Goal: Task Accomplishment & Management: Manage account settings

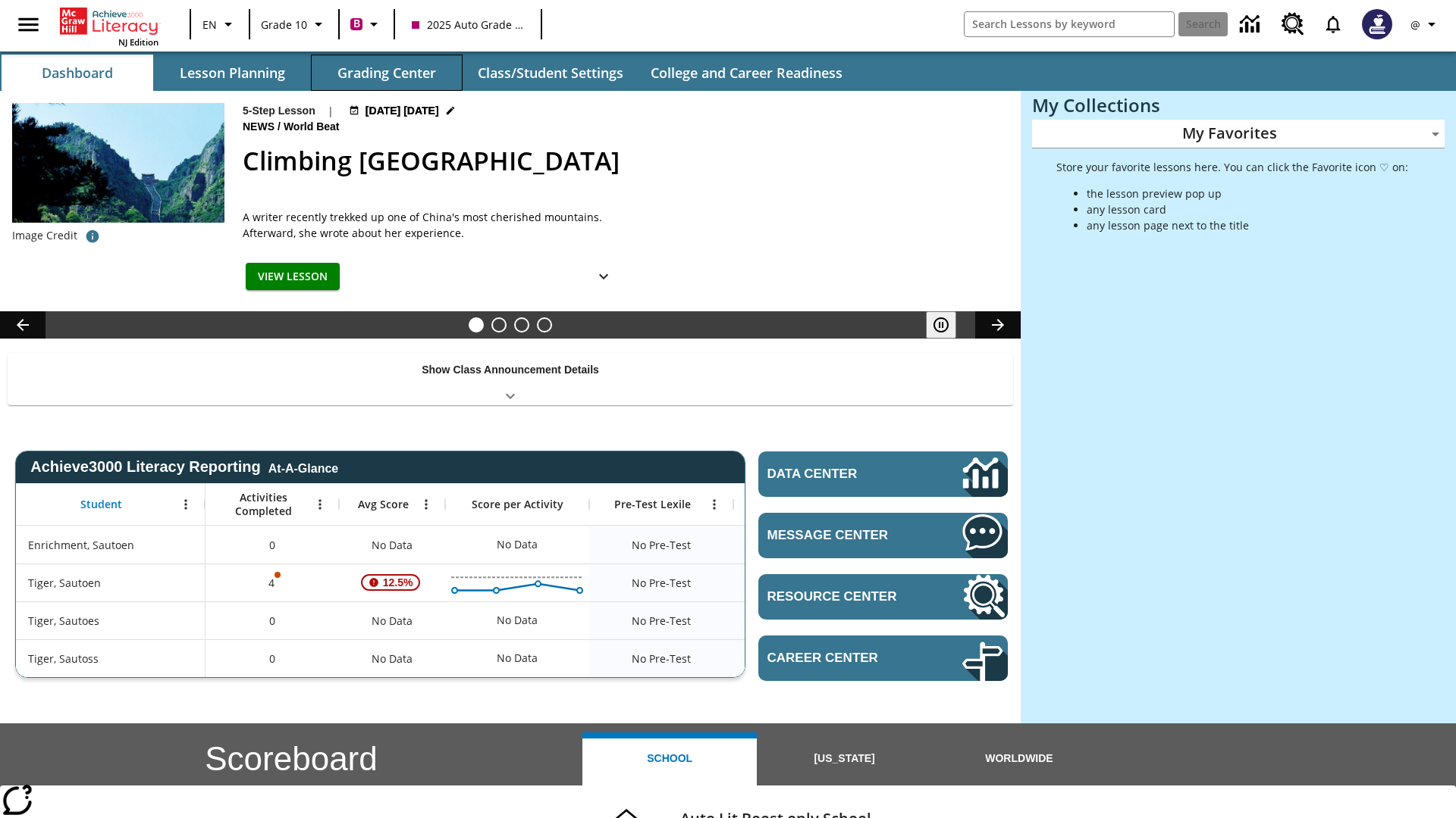
click at [387, 73] on button "Grading Center" at bounding box center [387, 72] width 152 height 36
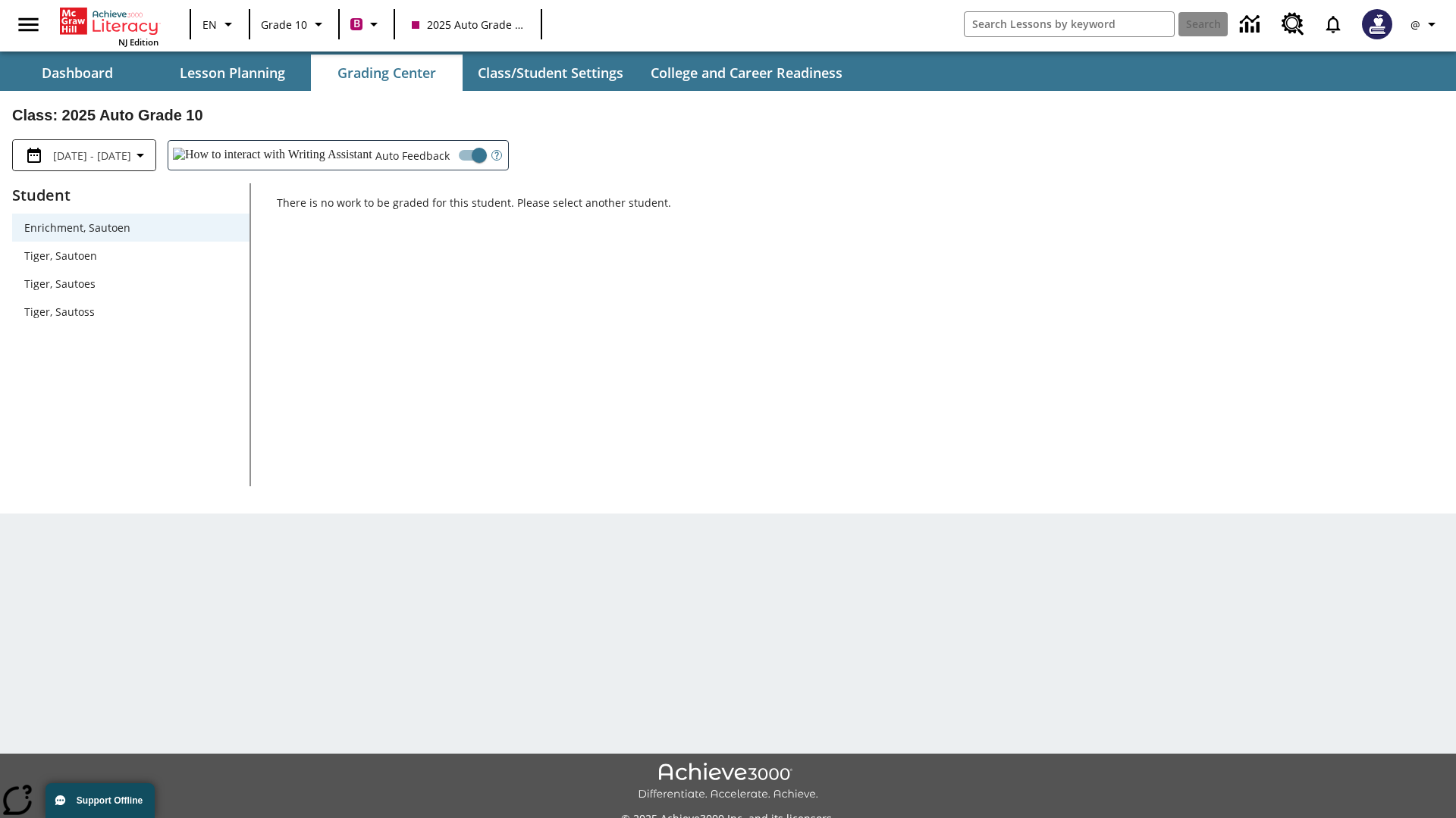
click at [130, 256] on span "Tiger, Sautoen" at bounding box center [131, 256] width 213 height 16
click at [494, 156] on icon "Open Help for Writing Assistant" at bounding box center [496, 156] width 4 height 8
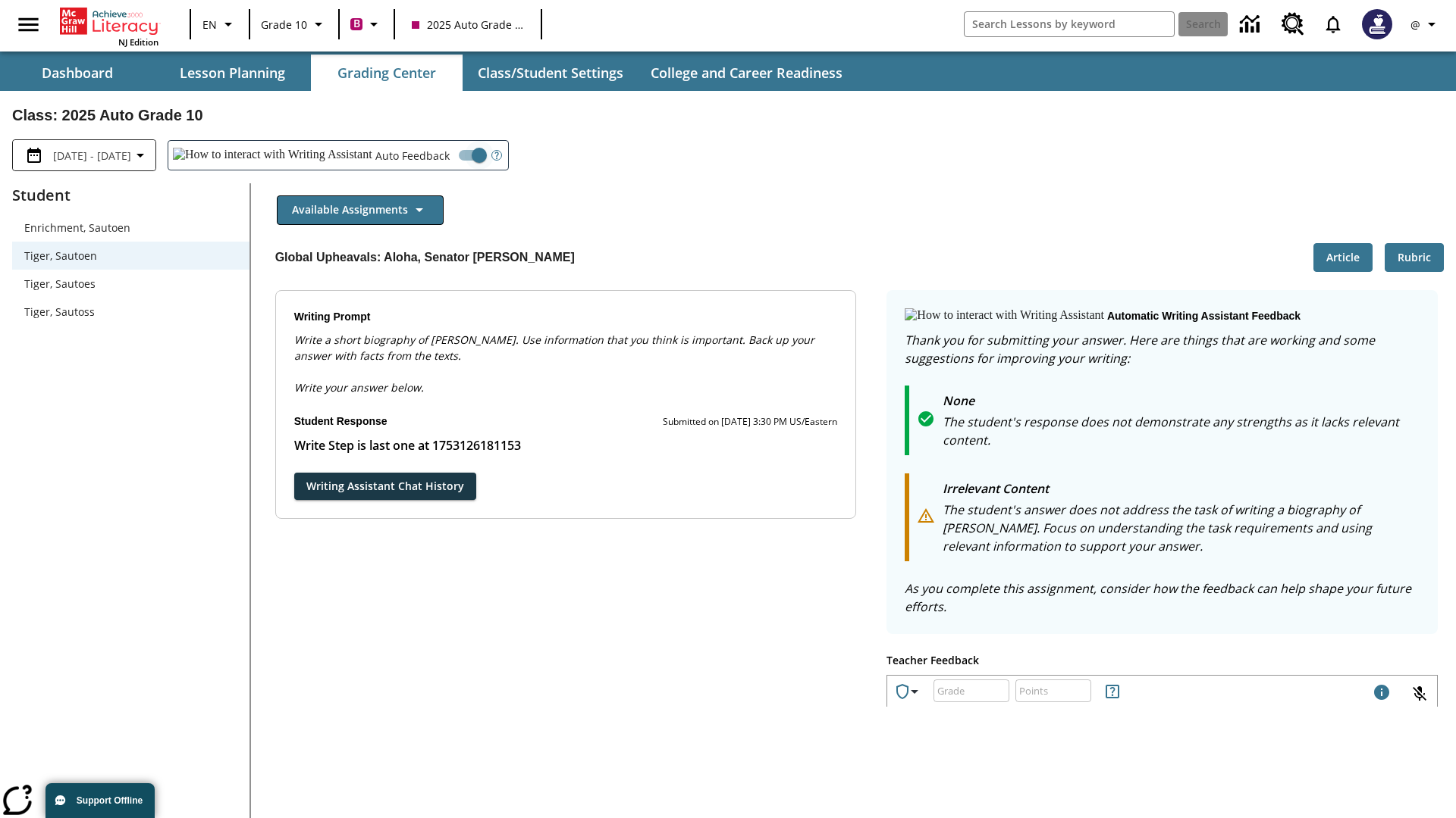
click at [436, 156] on input "Auto Feedback" at bounding box center [479, 155] width 86 height 29
checkbox input "false"
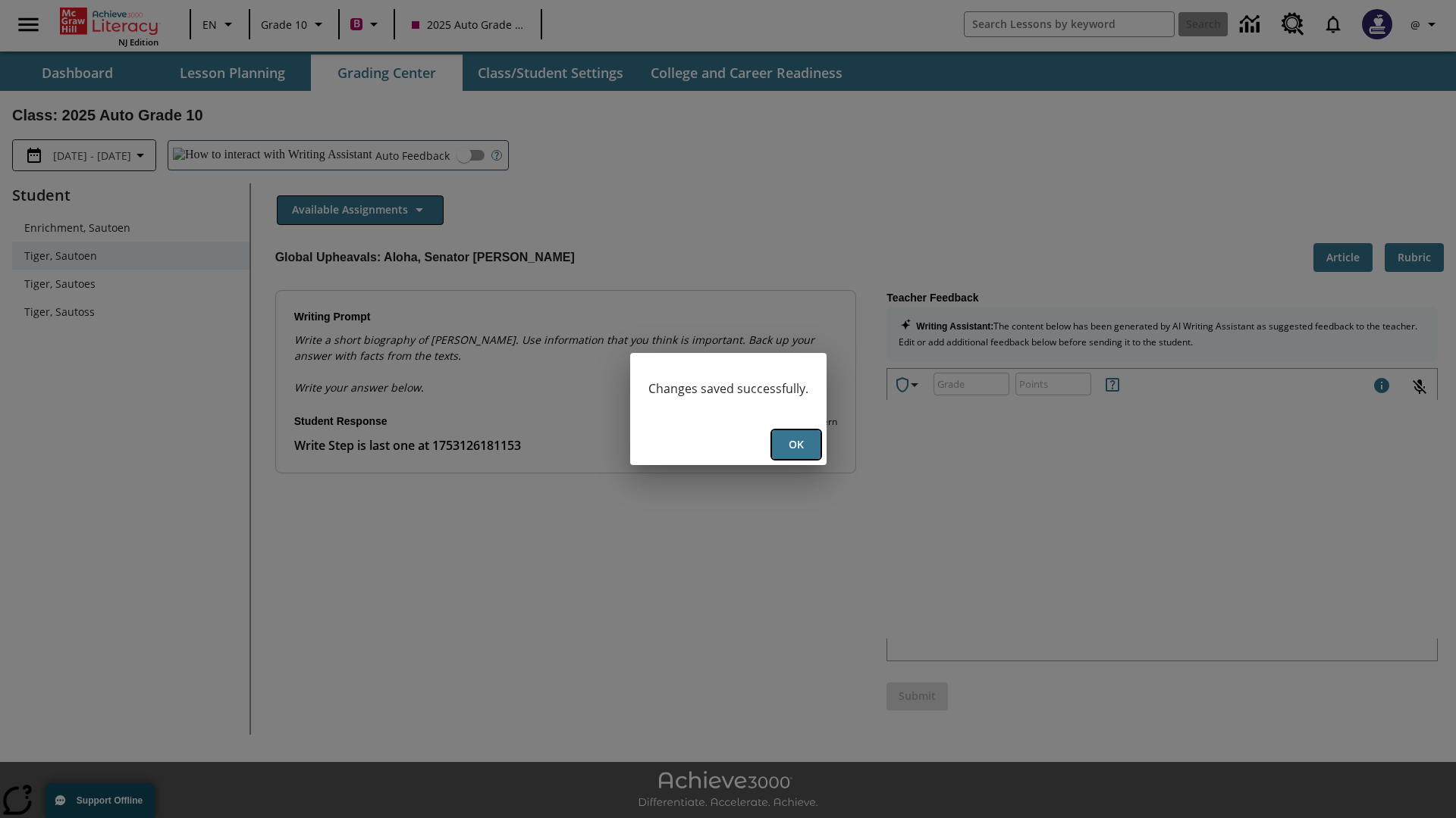
click at [795, 445] on button "Ok" at bounding box center [795, 445] width 48 height 29
